Goal: Transaction & Acquisition: Purchase product/service

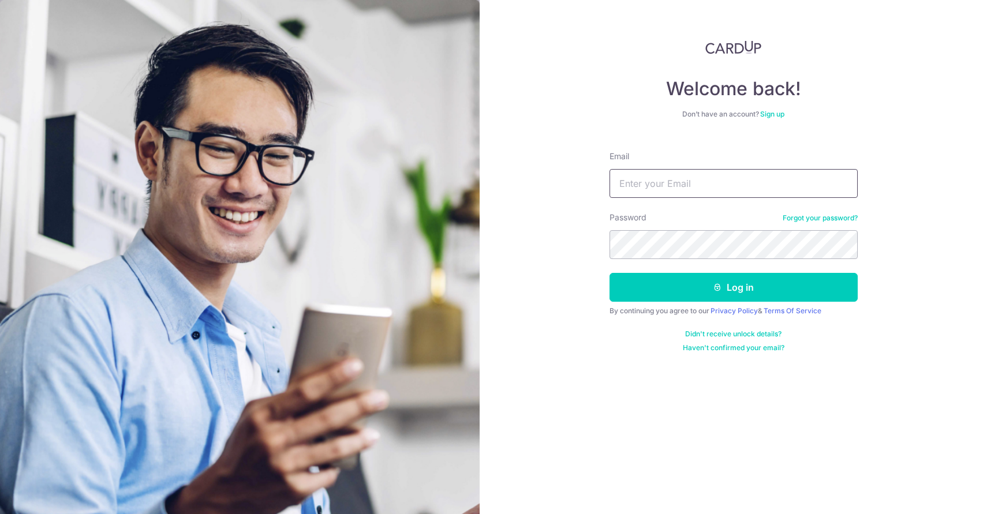
click at [683, 174] on input "Email" at bounding box center [734, 183] width 248 height 29
type input "[EMAIL_ADDRESS][DOMAIN_NAME]"
click at [610, 273] on button "Log in" at bounding box center [734, 287] width 248 height 29
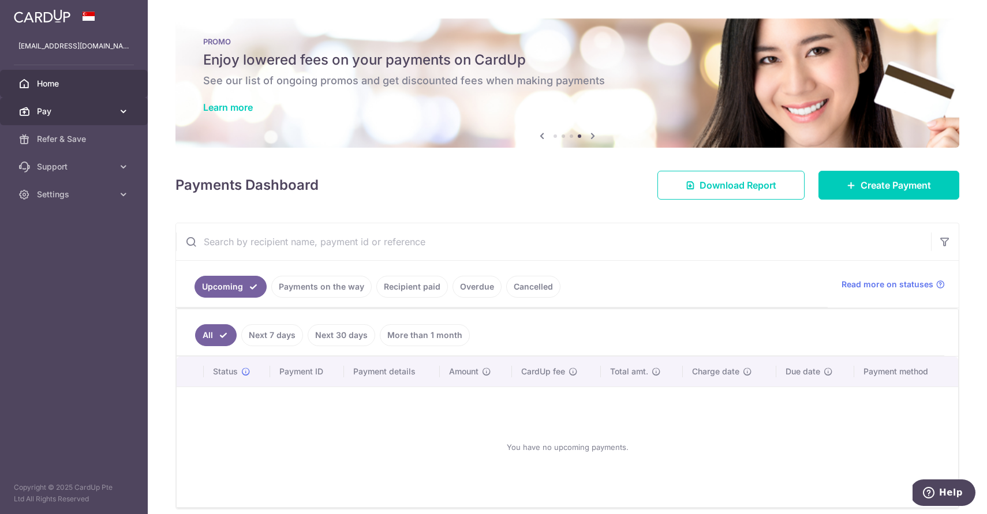
click at [64, 108] on span "Pay" at bounding box center [75, 112] width 76 height 12
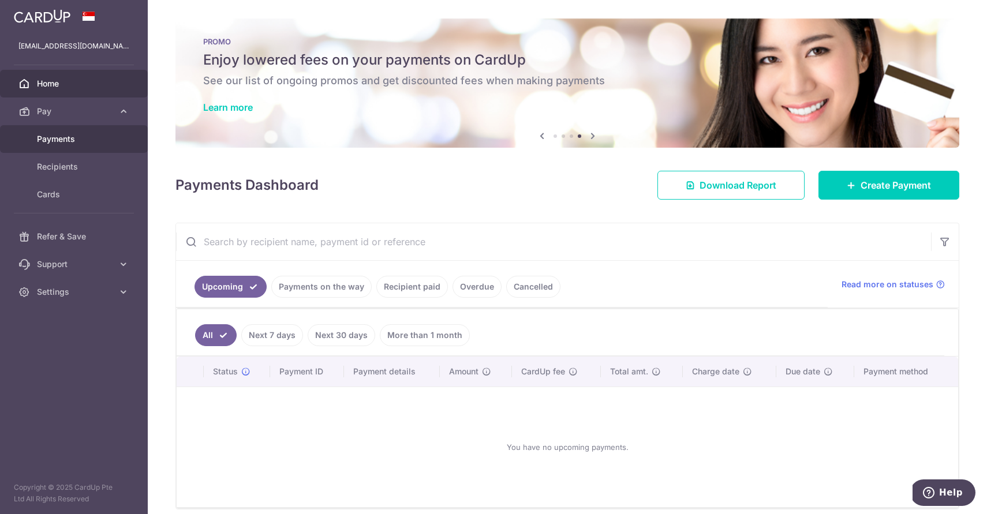
click at [89, 140] on span "Payments" at bounding box center [75, 139] width 76 height 12
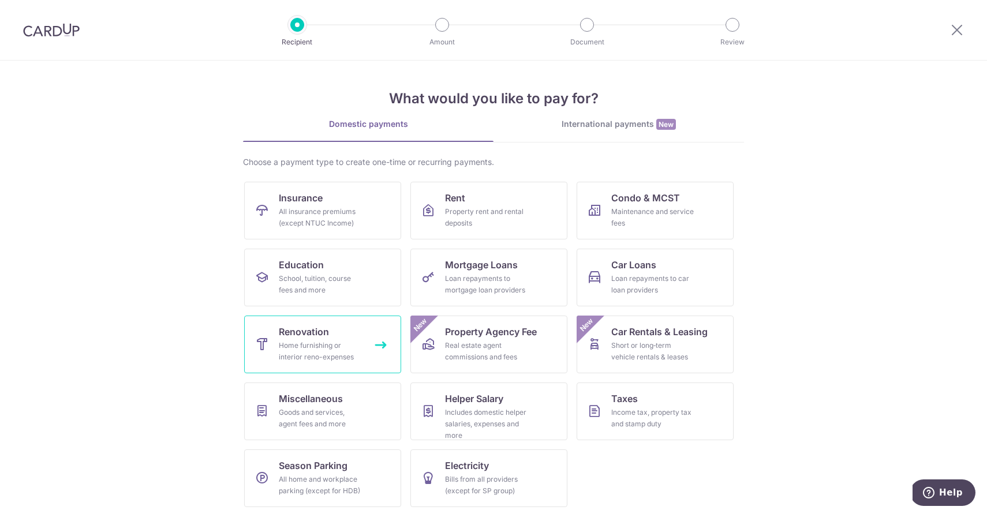
click at [329, 357] on div "Home furnishing or interior reno-expenses" at bounding box center [320, 351] width 83 height 23
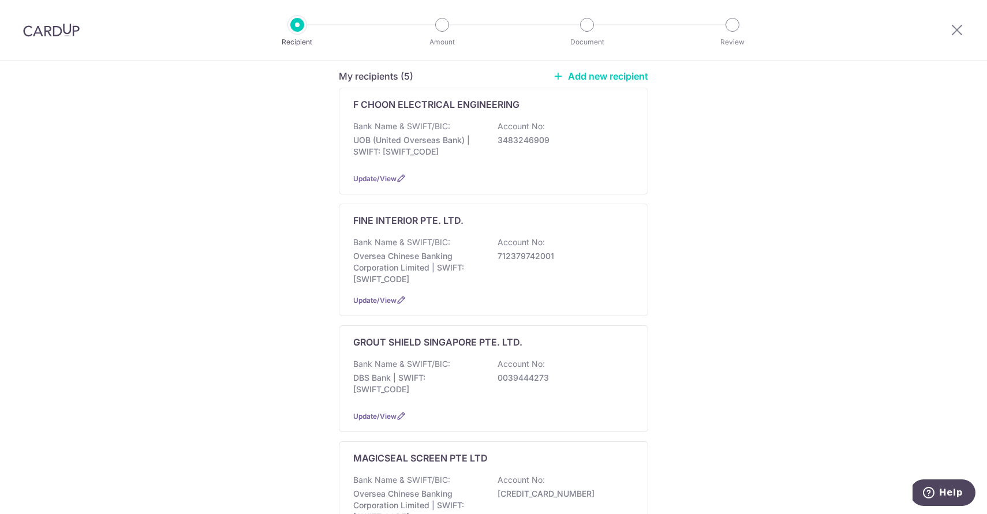
scroll to position [97, 0]
click at [461, 256] on p "Oversea Chinese Banking Corporation Limited | SWIFT: OCBCSGSGXXX" at bounding box center [417, 267] width 129 height 35
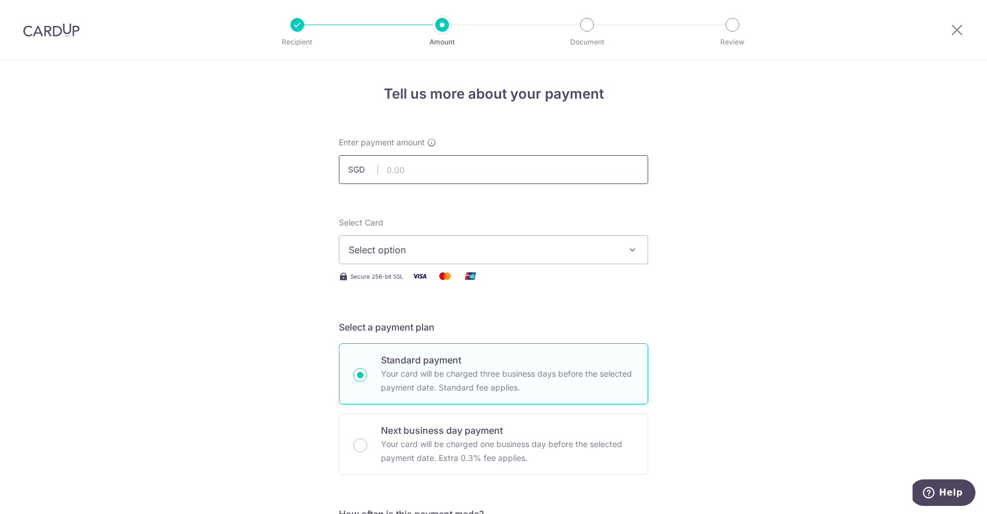
click at [451, 177] on input "text" at bounding box center [493, 169] width 309 height 29
click at [544, 255] on span "Select option" at bounding box center [483, 250] width 269 height 14
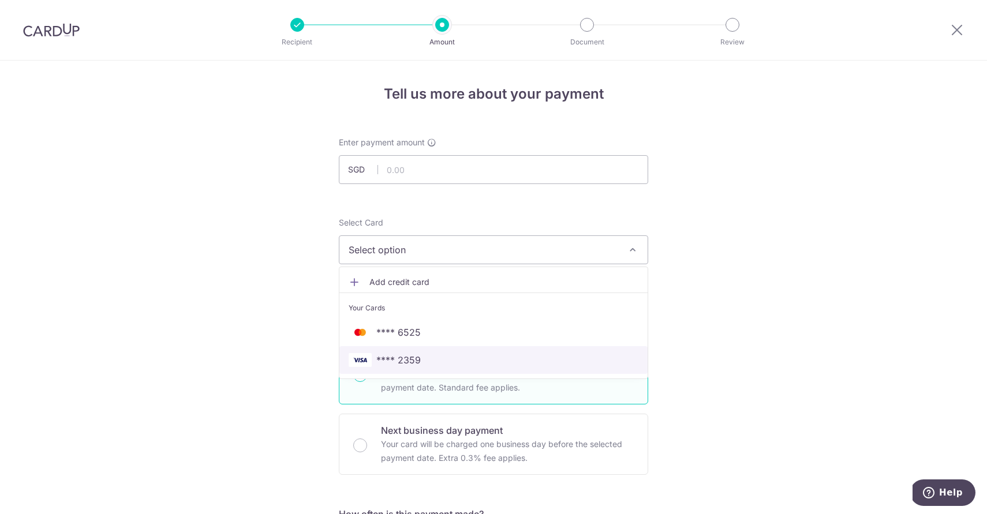
click at [491, 355] on span "**** 2359" at bounding box center [494, 360] width 290 height 14
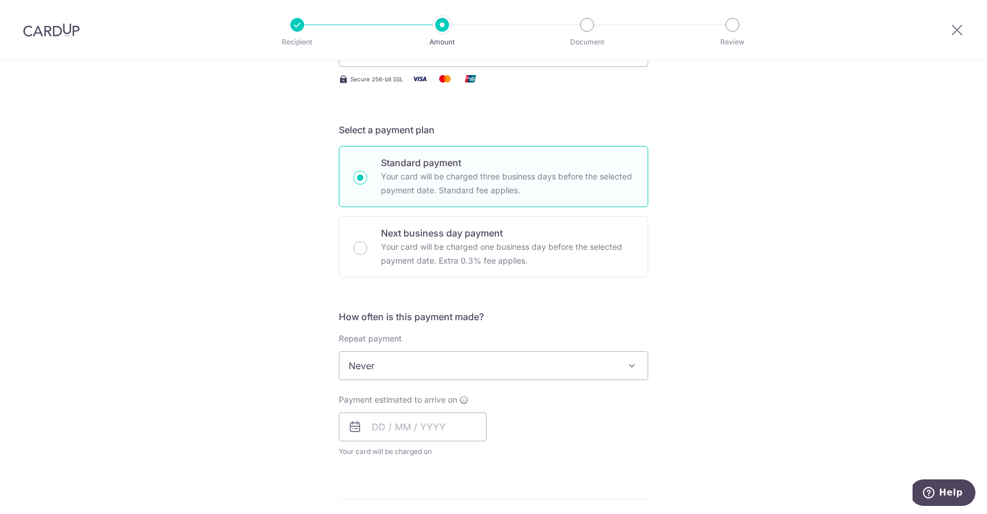
scroll to position [199, 0]
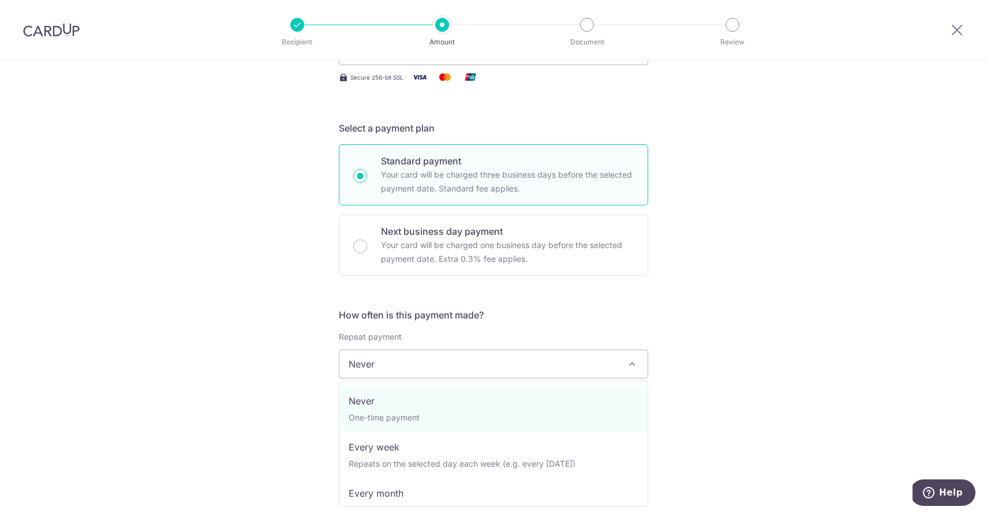
click at [502, 376] on span "Never" at bounding box center [493, 364] width 308 height 28
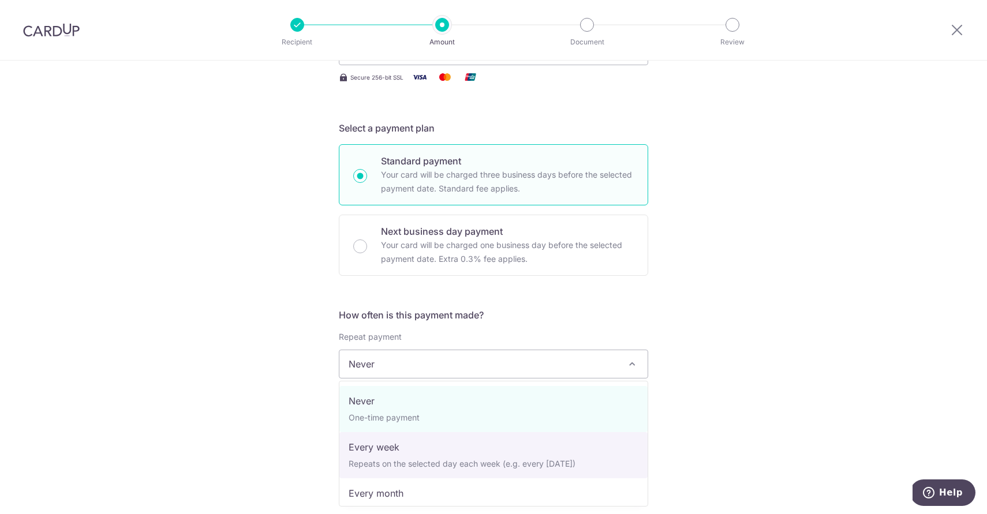
select select "2"
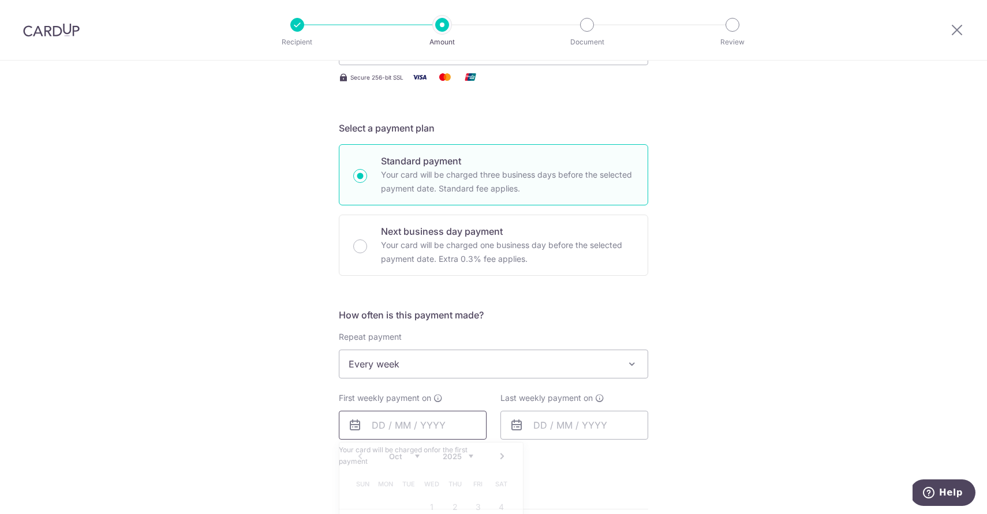
click at [400, 423] on input "text" at bounding box center [413, 425] width 148 height 29
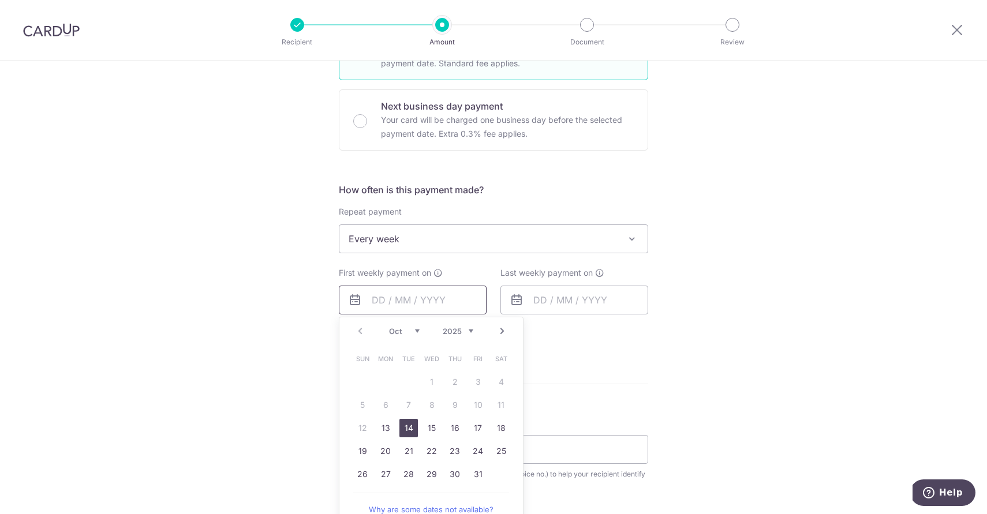
scroll to position [333, 0]
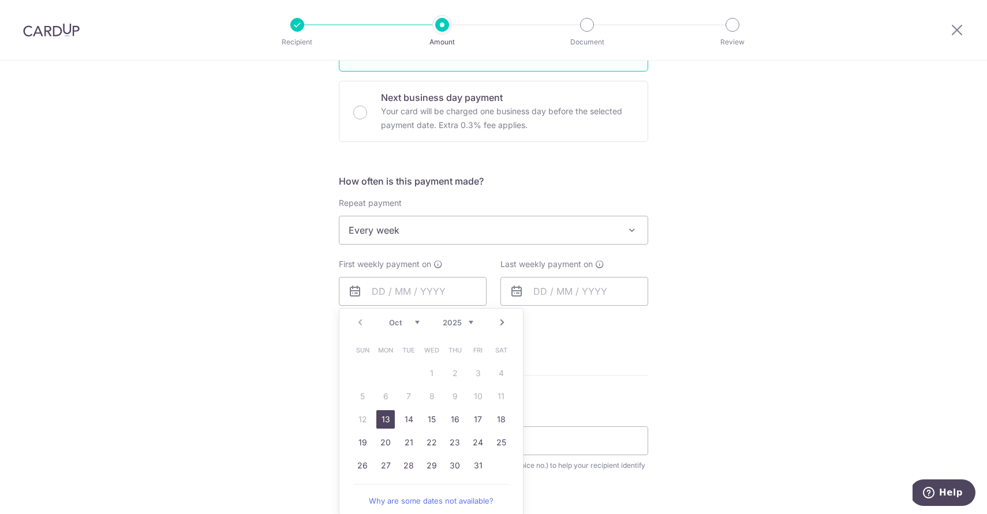
click at [391, 426] on link "13" at bounding box center [385, 420] width 18 height 18
type input "13/10/2025"
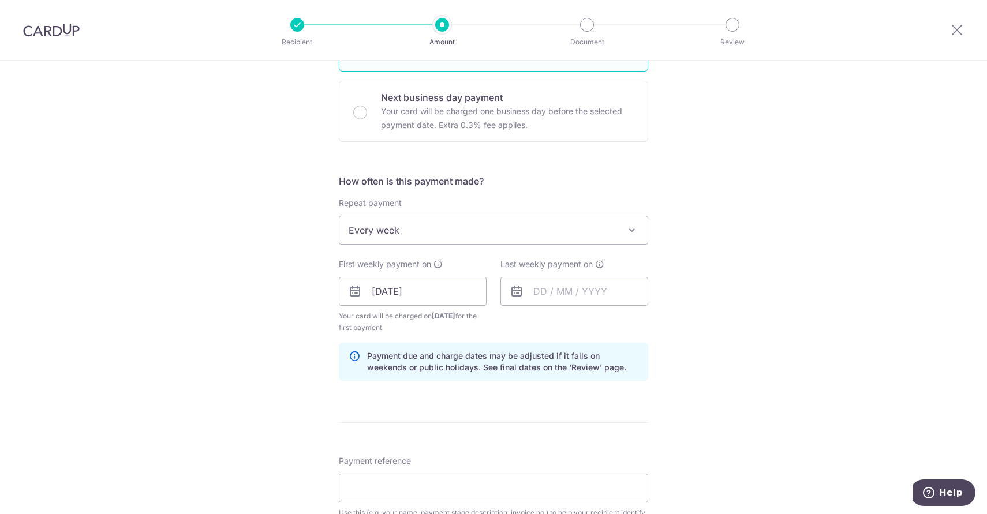
click at [555, 308] on div "Last weekly payment on" at bounding box center [575, 296] width 162 height 75
click at [557, 286] on input "text" at bounding box center [575, 291] width 148 height 29
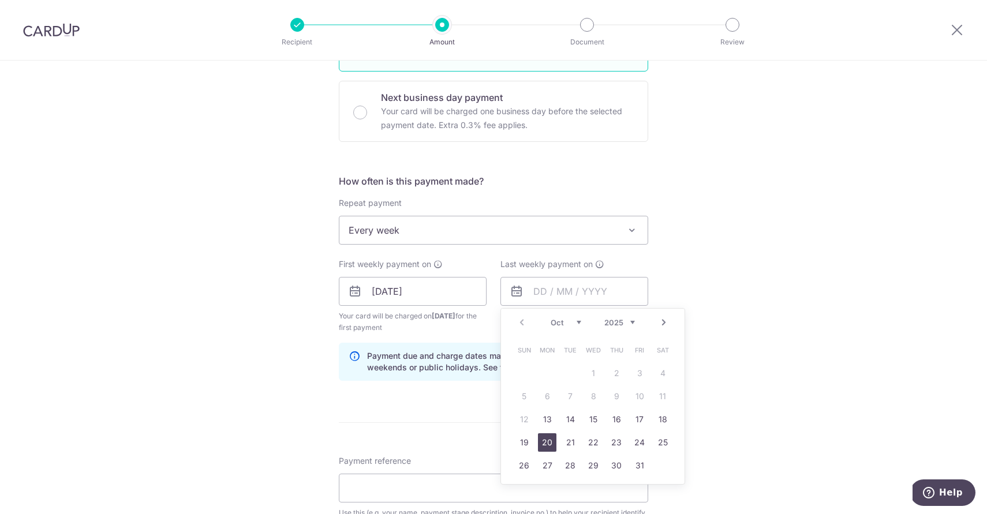
click at [547, 436] on link "20" at bounding box center [547, 443] width 18 height 18
type input "20/10/2025"
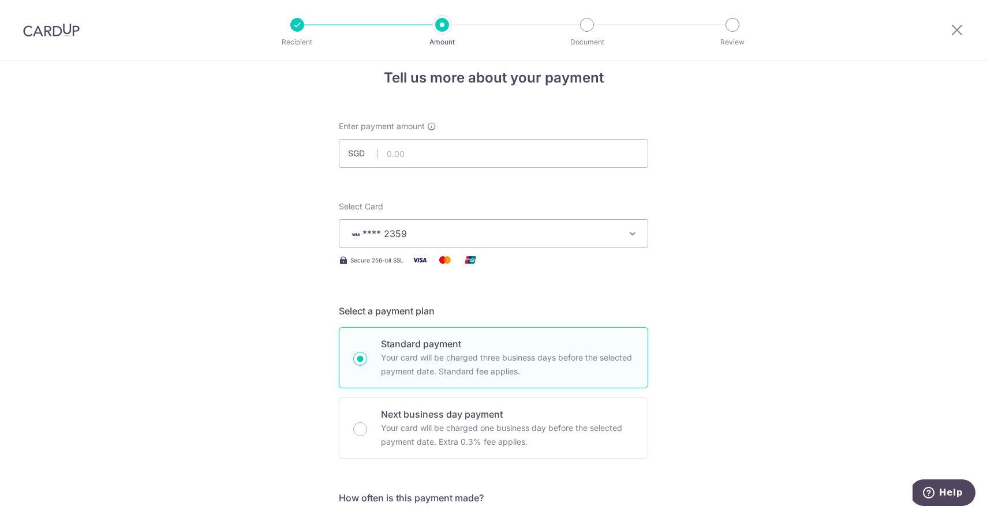
scroll to position [0, 0]
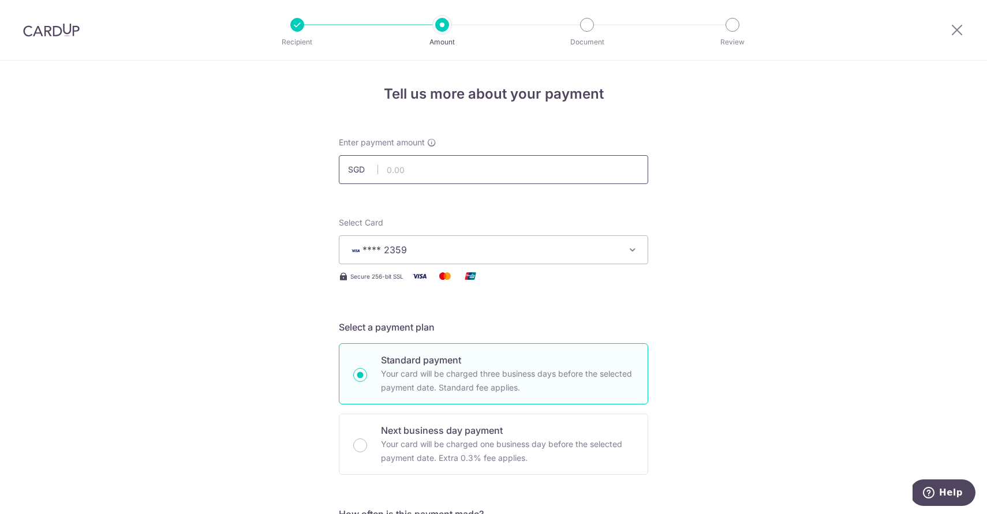
click at [427, 178] on input "text" at bounding box center [493, 169] width 309 height 29
type input "600.00"
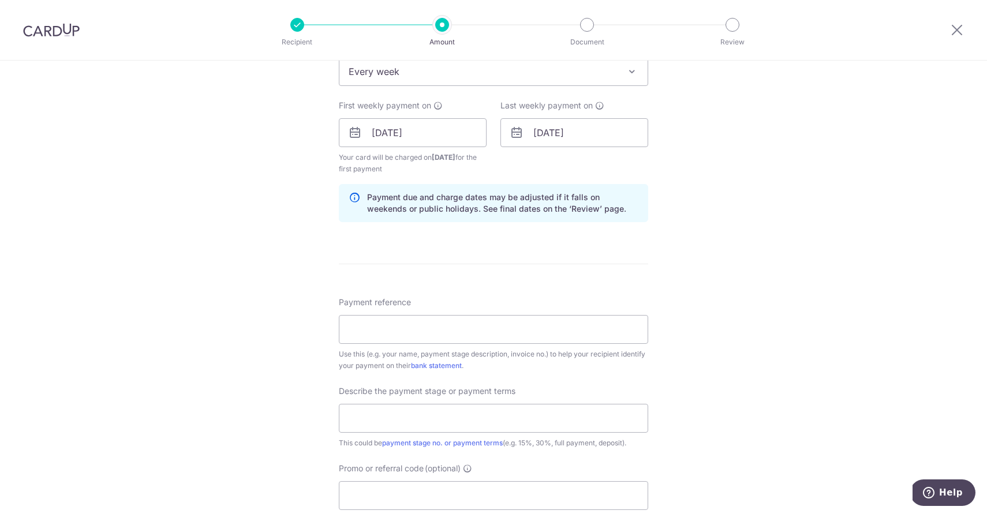
scroll to position [500, 0]
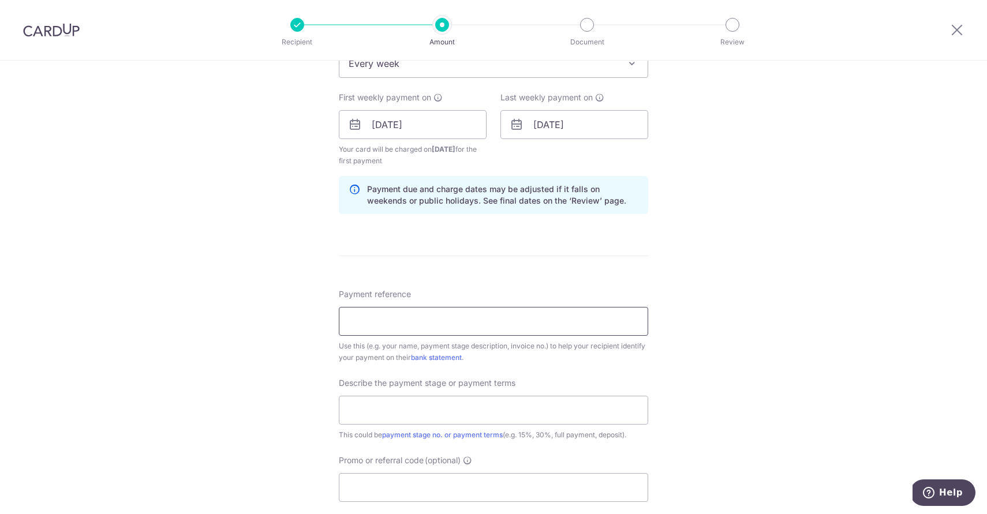
click at [471, 326] on input "Payment reference" at bounding box center [493, 321] width 309 height 29
type input "FN/JN/EN/231115"
click at [457, 319] on input "FN/JN/EN/231115" at bounding box center [493, 321] width 309 height 29
drag, startPoint x: 451, startPoint y: 322, endPoint x: 204, endPoint y: 318, distance: 246.6
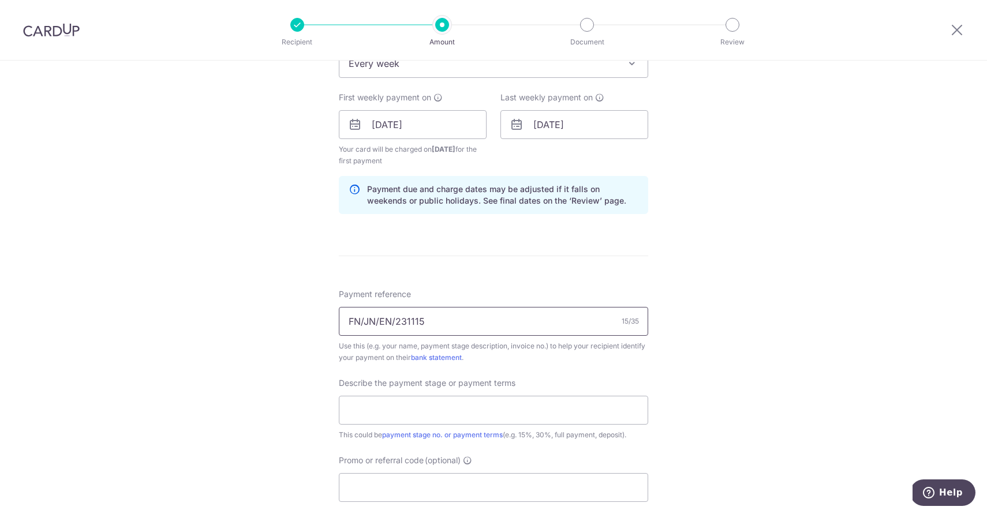
click at [204, 318] on div "Tell us more about your payment Enter payment amount SGD 600.00 600.00 Select C…" at bounding box center [493, 151] width 987 height 1181
click at [411, 320] on input "FN" at bounding box center [493, 321] width 309 height 29
type input "FNJNRF250410"
click at [427, 398] on input "text" at bounding box center [493, 410] width 309 height 29
type input "1"
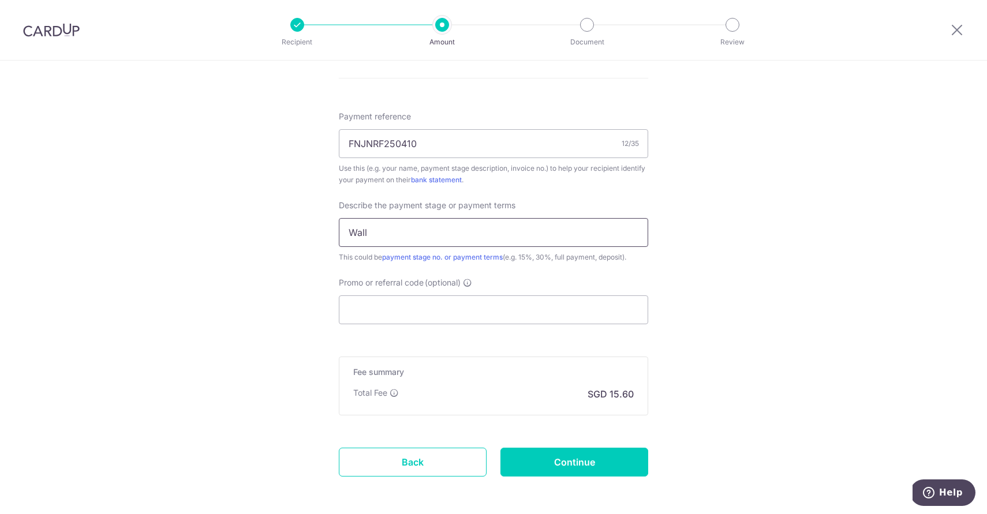
scroll to position [725, 0]
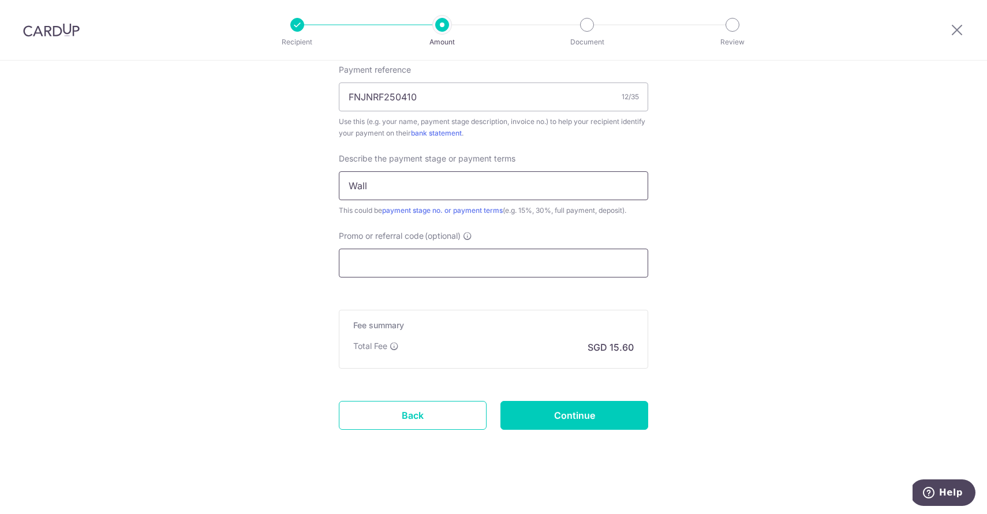
type input "Wall"
click at [412, 266] on input "Promo or referral code (optional)" at bounding box center [493, 263] width 309 height 29
type input "r"
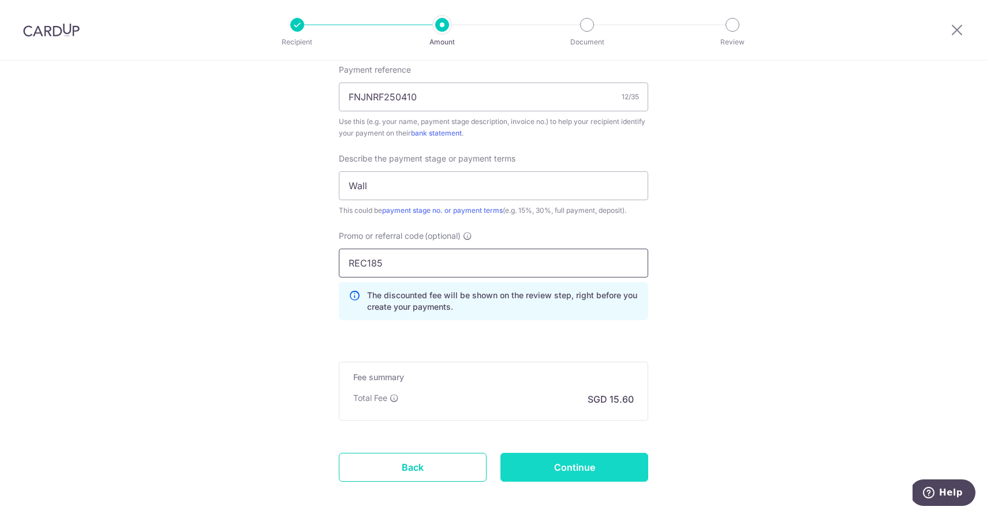
type input "REC185"
click at [600, 467] on input "Continue" at bounding box center [575, 467] width 148 height 29
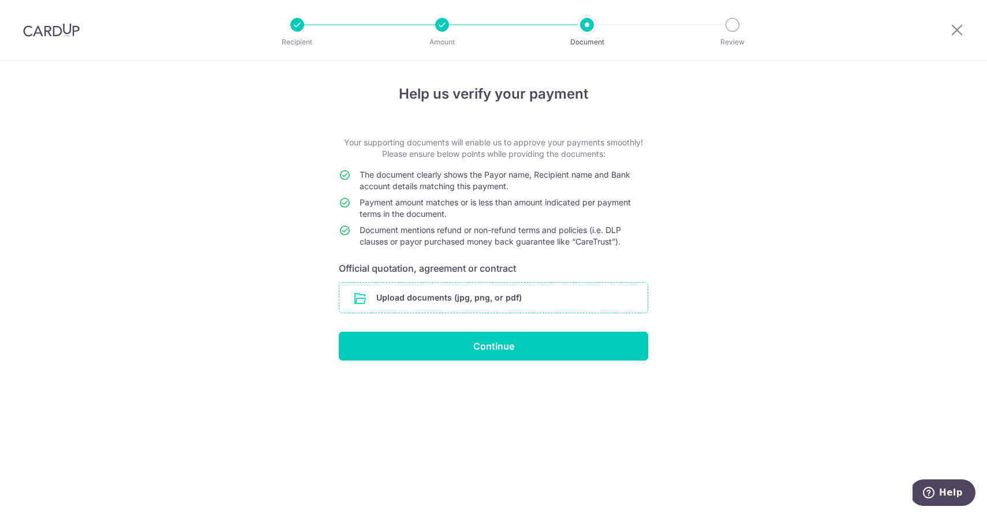
click at [459, 295] on input "file" at bounding box center [493, 298] width 308 height 30
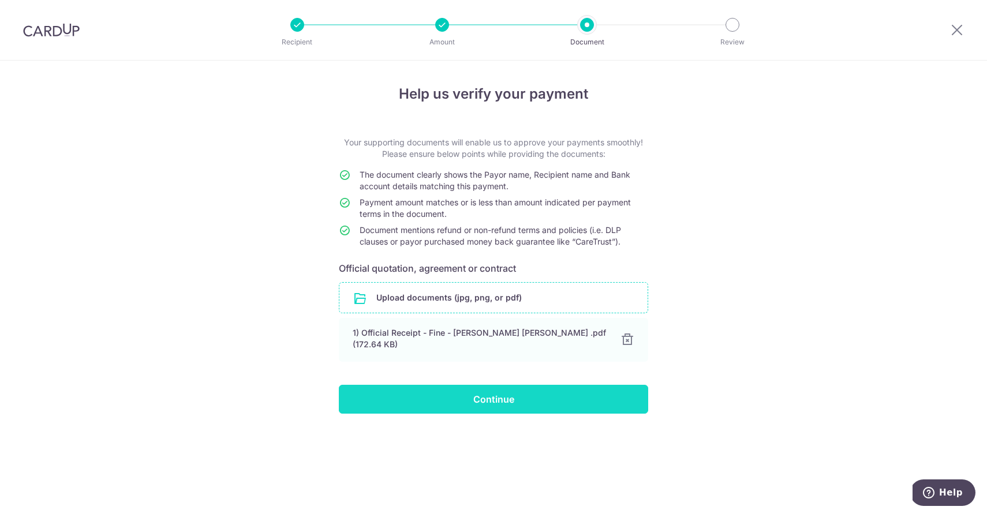
click at [506, 393] on input "Continue" at bounding box center [493, 399] width 309 height 29
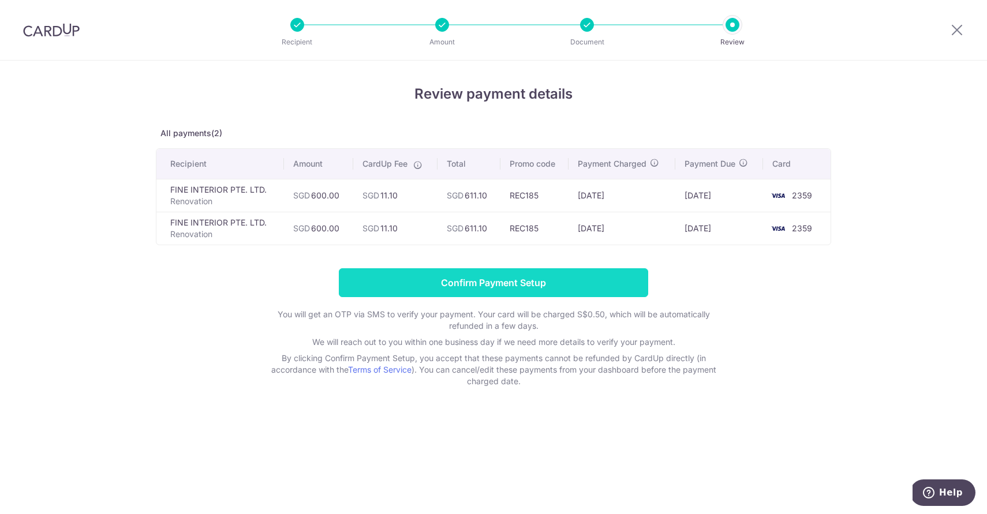
click at [541, 277] on input "Confirm Payment Setup" at bounding box center [493, 282] width 309 height 29
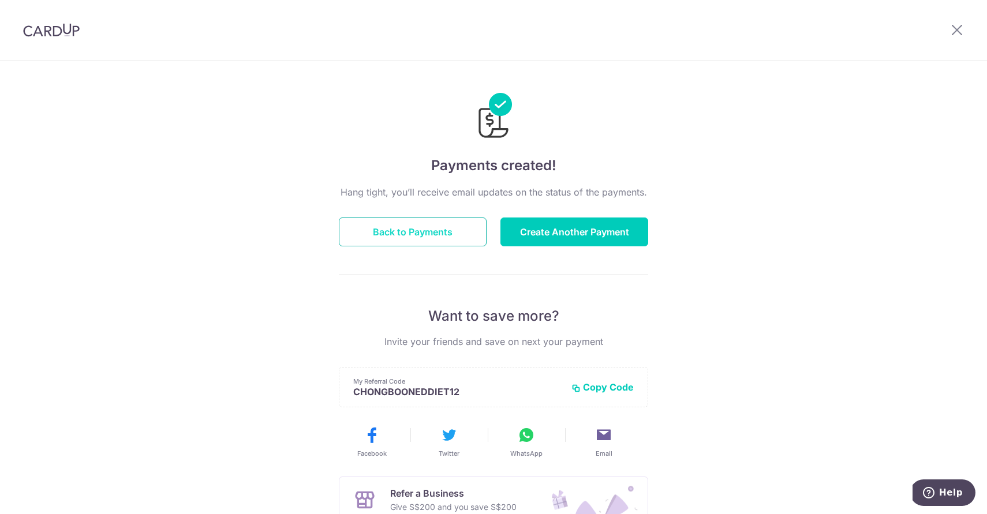
click at [432, 233] on button "Back to Payments" at bounding box center [413, 232] width 148 height 29
